Goal: Information Seeking & Learning: Learn about a topic

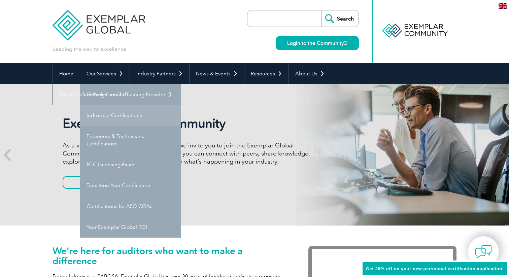
click at [130, 118] on link "Individual Certifications" at bounding box center [130, 115] width 101 height 21
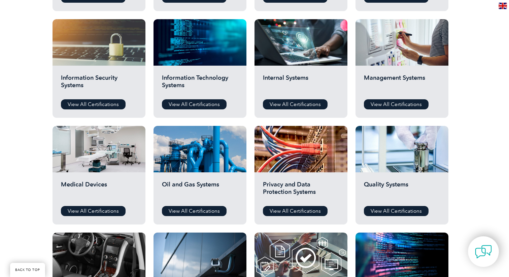
scroll to position [332, 0]
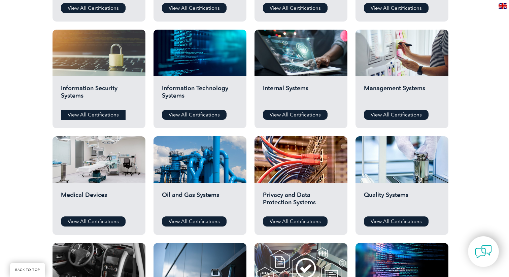
click at [93, 114] on link "View All Certifications" at bounding box center [93, 115] width 65 height 10
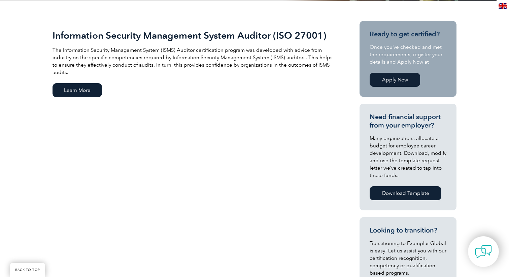
scroll to position [150, 0]
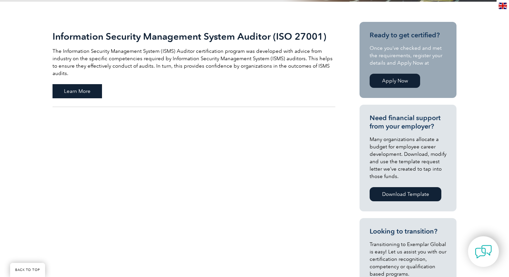
click at [74, 86] on span "Learn More" at bounding box center [78, 91] width 50 height 14
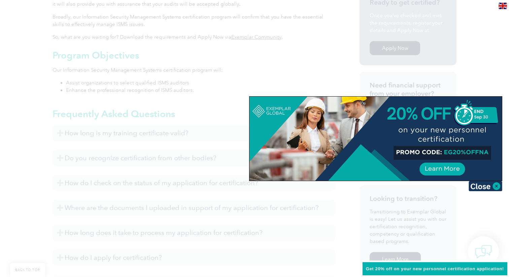
scroll to position [253, 0]
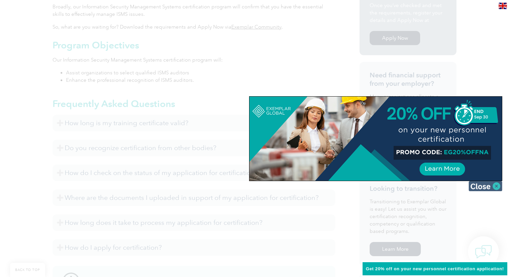
click at [498, 188] on img at bounding box center [486, 186] width 34 height 10
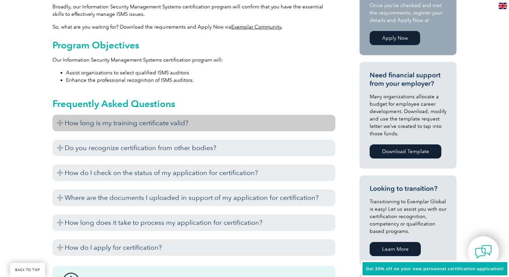
click at [58, 126] on h3 "How long is my training certificate valid?" at bounding box center [194, 123] width 283 height 17
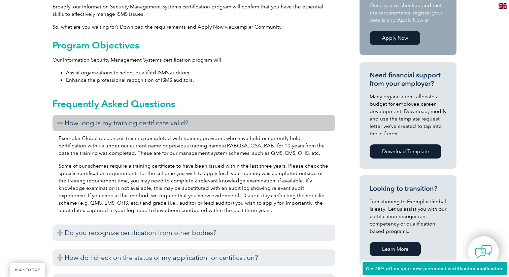
click at [58, 126] on h3 "How long is my training certificate valid?" at bounding box center [194, 123] width 283 height 17
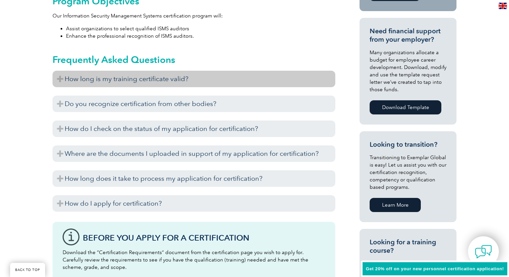
scroll to position [299, 0]
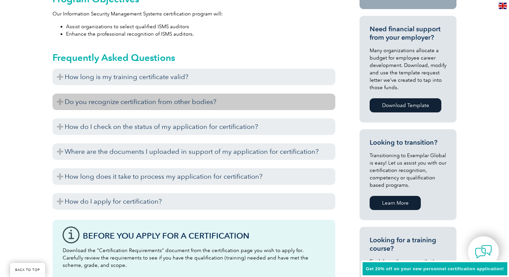
click at [59, 105] on h3 "Do you recognize certification from other bodies?" at bounding box center [194, 102] width 283 height 17
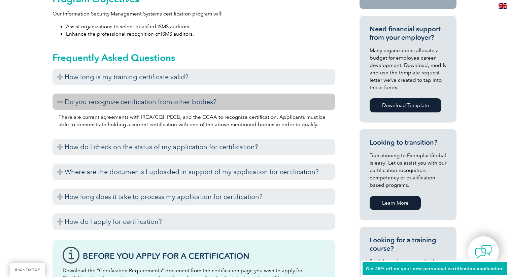
click at [59, 105] on h3 "Do you recognize certification from other bodies?" at bounding box center [194, 102] width 283 height 17
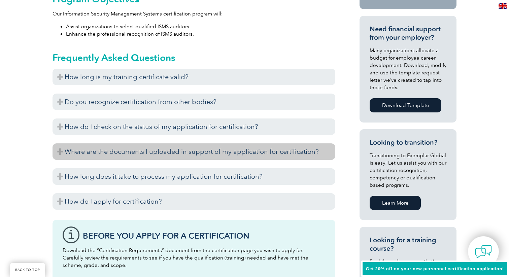
click at [57, 151] on h3 "Where are the documents I uploaded in support of my application for certificati…" at bounding box center [194, 152] width 283 height 17
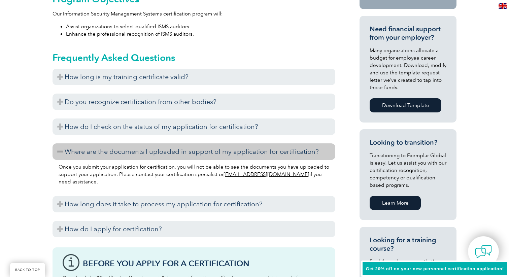
click at [46, 158] on div "General Overview Exemplar Global’s Information Security Management System (ISMS…" at bounding box center [254, 190] width 509 height 650
click at [52, 156] on div "General Overview Exemplar Global’s Information Security Management System (ISMS…" at bounding box center [254, 190] width 509 height 650
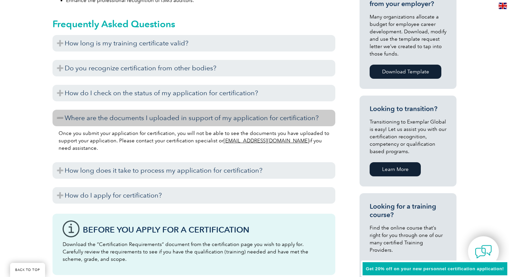
scroll to position [357, 0]
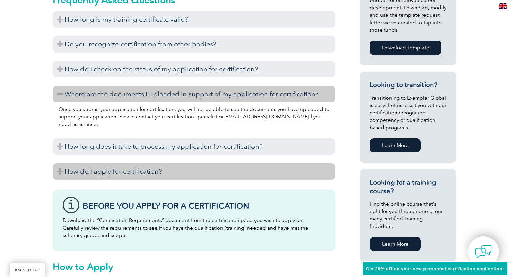
click at [60, 169] on h3 "How do I apply for certification?" at bounding box center [194, 171] width 283 height 17
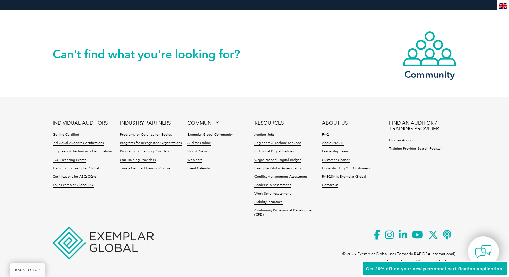
scroll to position [1200, 0]
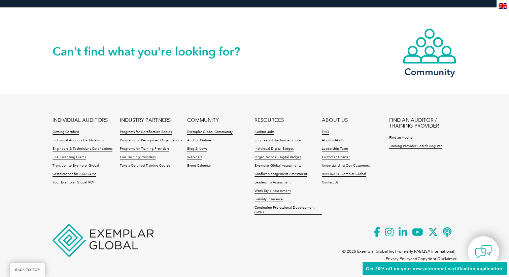
click at [404, 138] on link "Find an Auditor" at bounding box center [401, 138] width 25 height 5
